Goal: Task Accomplishment & Management: Manage account settings

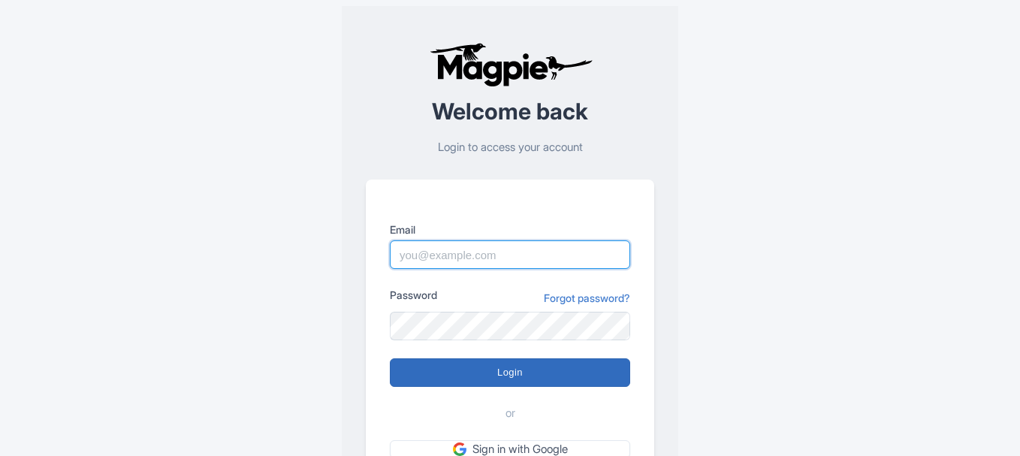
type input "[PERSON_NAME][EMAIL_ADDRESS][DOMAIN_NAME]"
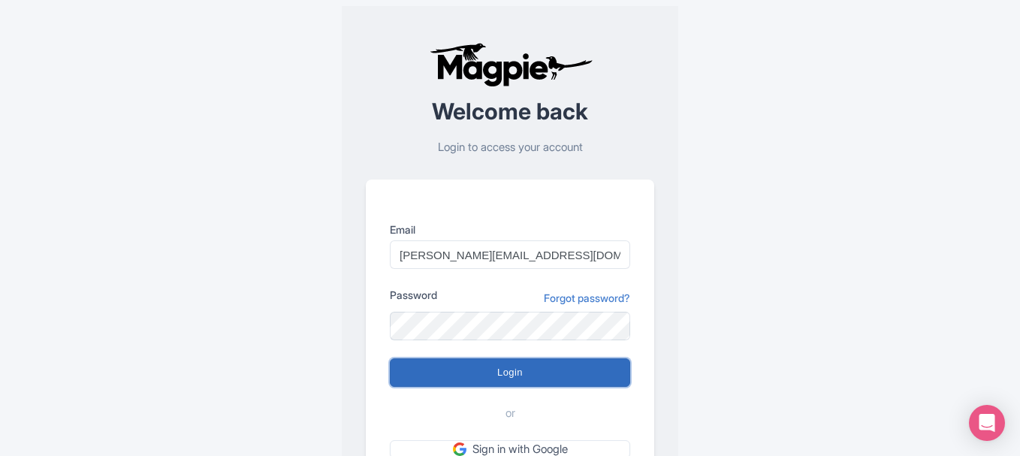
click at [493, 371] on input "Login" at bounding box center [510, 372] width 240 height 29
type input "Logging in..."
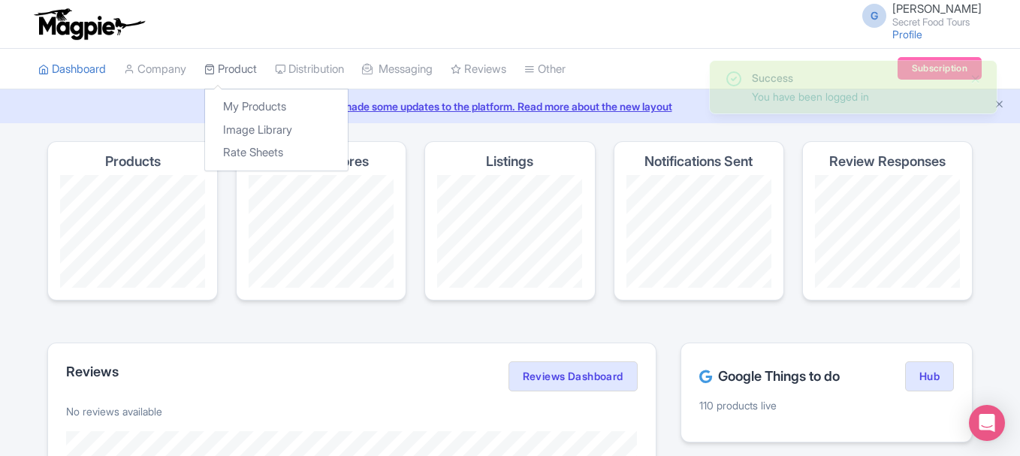
click at [240, 68] on link "Product" at bounding box center [230, 69] width 53 height 41
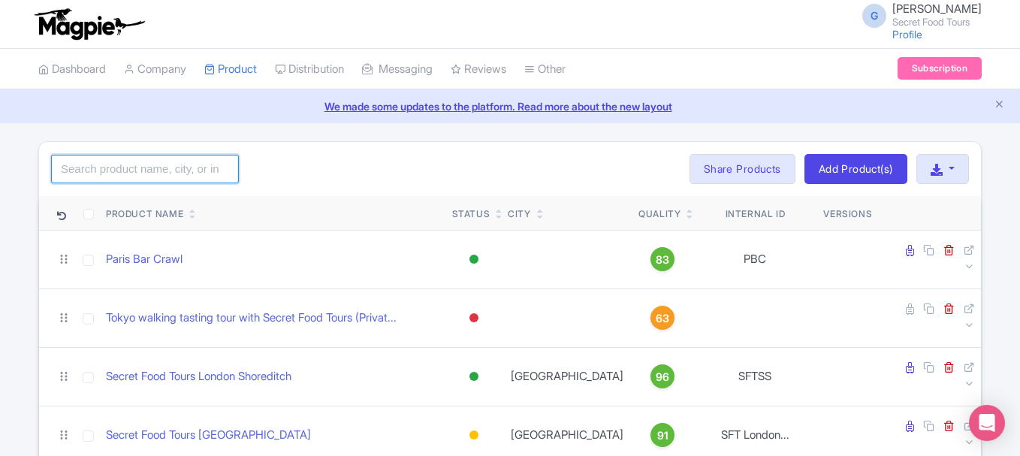
click at [179, 167] on input "search" at bounding box center [145, 169] width 188 height 29
type input "[GEOGRAPHIC_DATA]"
click button "Search" at bounding box center [0, 0] width 0 height 0
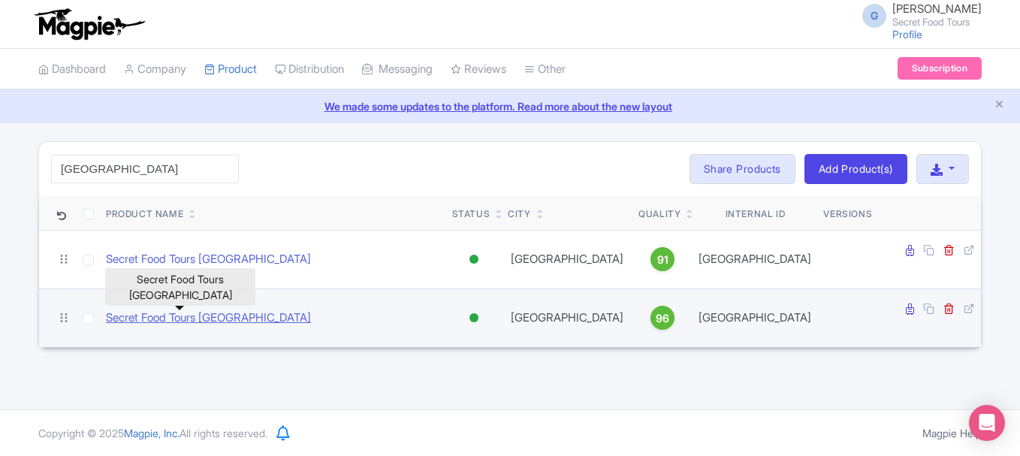
click at [225, 309] on link "Secret Food Tours [GEOGRAPHIC_DATA]" at bounding box center [208, 317] width 205 height 17
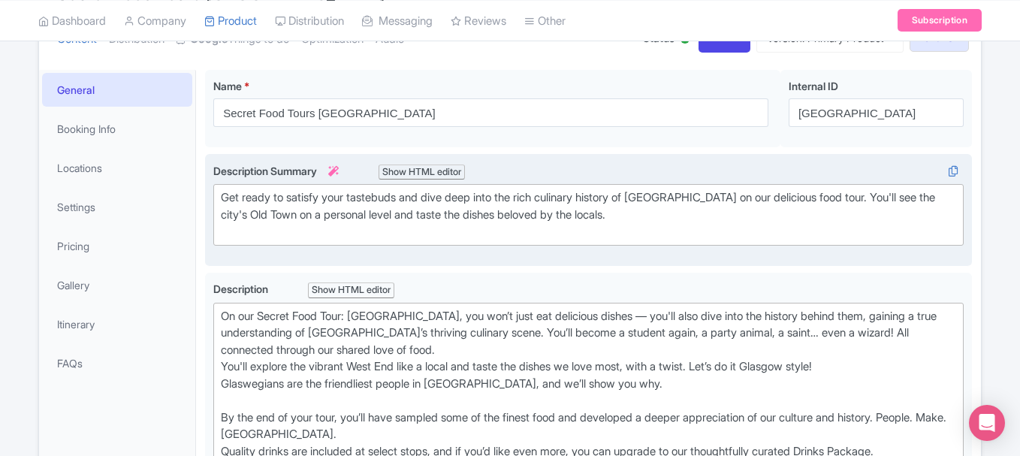
scroll to position [192, 0]
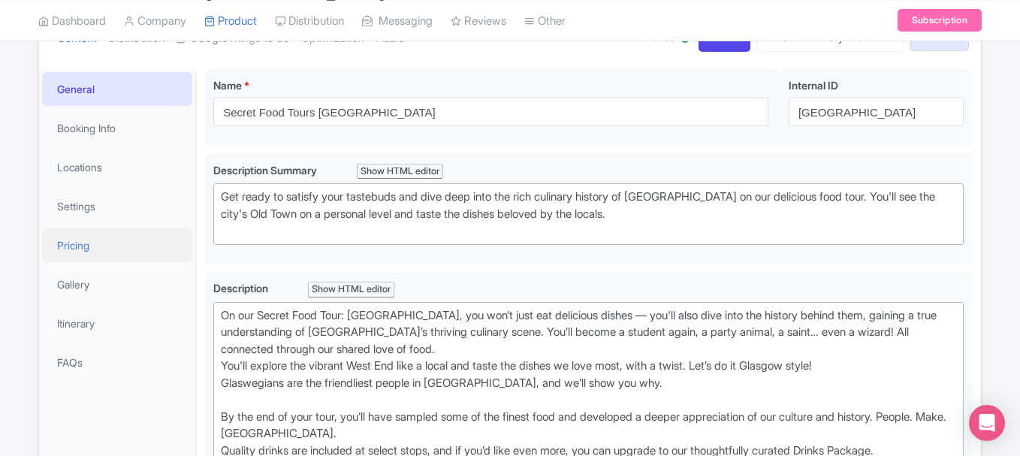
click at [107, 254] on link "Pricing" at bounding box center [117, 245] width 150 height 34
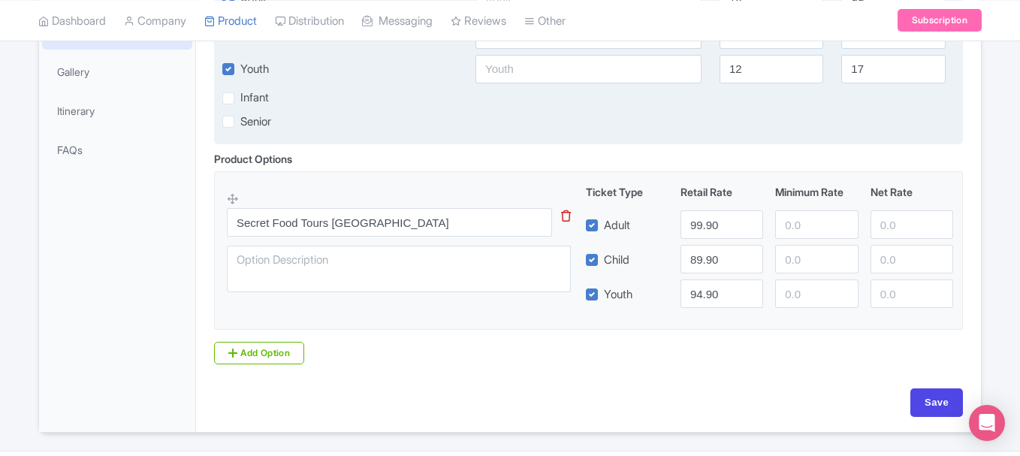
scroll to position [407, 0]
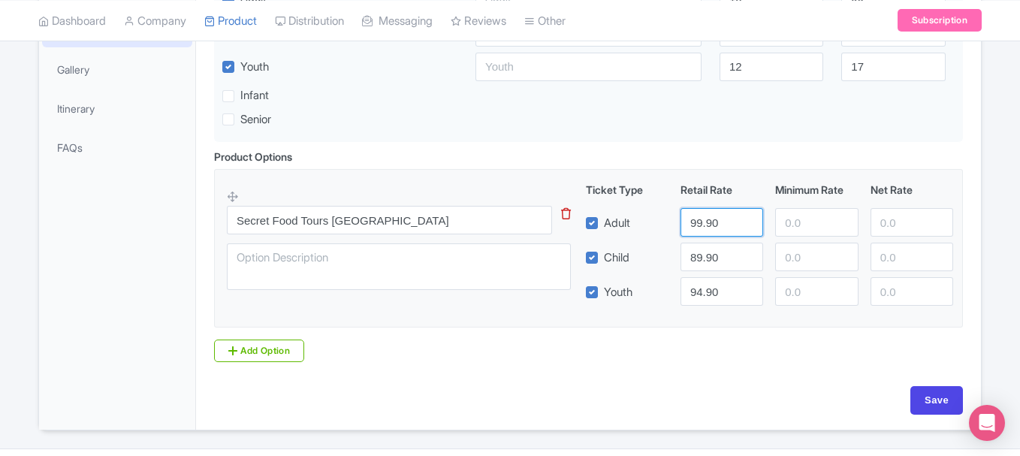
click at [690, 227] on input "99.90" at bounding box center [721, 222] width 83 height 29
type input "89.99"
click at [691, 257] on input "89.90" at bounding box center [721, 257] width 83 height 29
type input "79.99"
click at [700, 290] on input "94.90" at bounding box center [721, 291] width 83 height 29
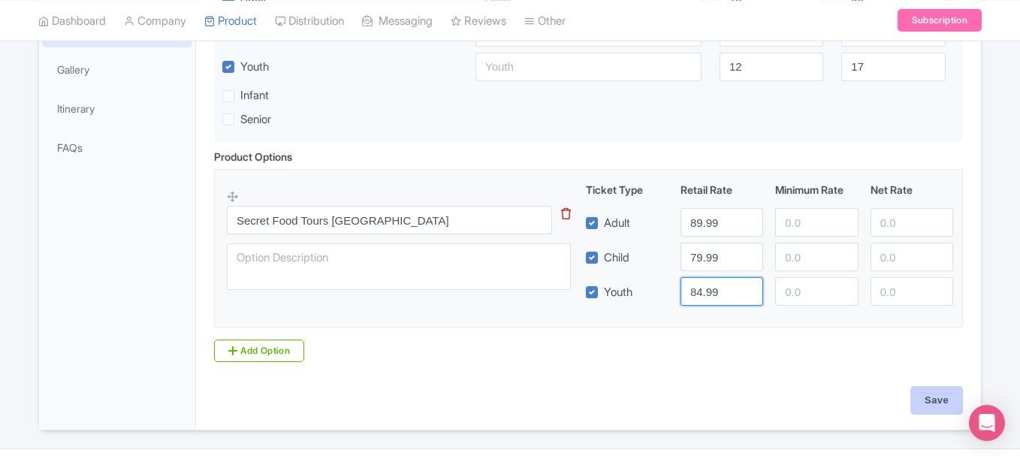
type input "84.99"
click at [923, 392] on input "Save" at bounding box center [936, 400] width 53 height 29
type input "Saving..."
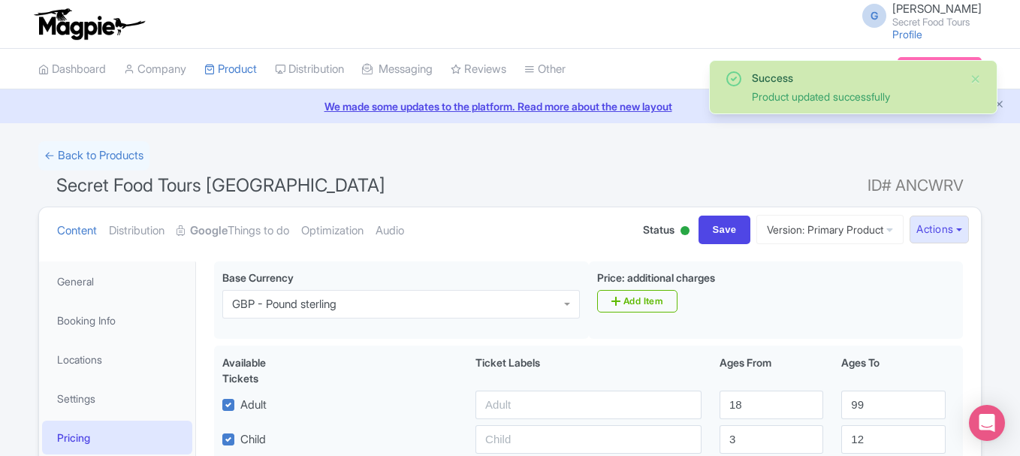
scroll to position [261, 0]
